Goal: Information Seeking & Learning: Understand process/instructions

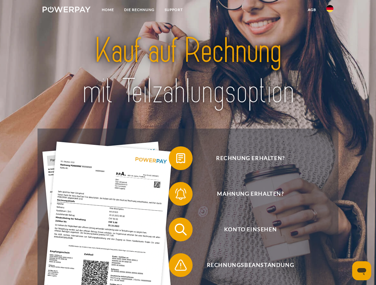
click at [66, 10] on img at bounding box center [67, 10] width 48 height 6
click at [329, 10] on img at bounding box center [329, 8] width 7 height 7
click at [311, 10] on link "agb" at bounding box center [311, 9] width 18 height 11
click at [176, 160] on span at bounding box center [172, 159] width 30 height 30
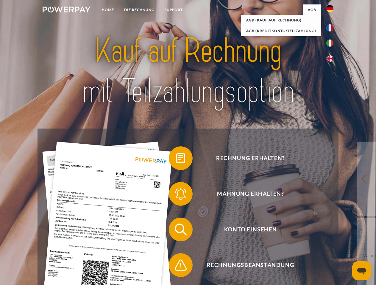
click at [176, 195] on span at bounding box center [172, 194] width 30 height 30
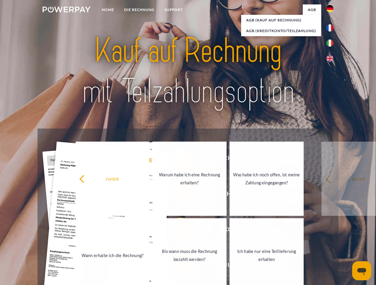
click at [176, 231] on link "Bis wann muss die Rechnung bezahlt werden?" at bounding box center [189, 256] width 74 height 74
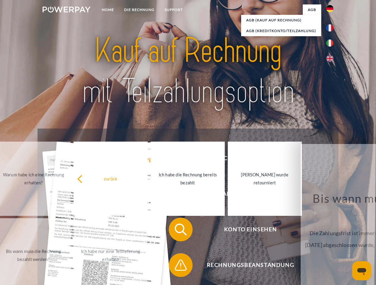
click at [176, 267] on span at bounding box center [172, 266] width 30 height 30
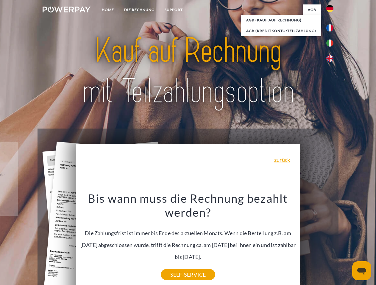
click at [361, 271] on icon "Messaging-Fenster öffnen" at bounding box center [361, 271] width 9 height 7
